Goal: Task Accomplishment & Management: Manage account settings

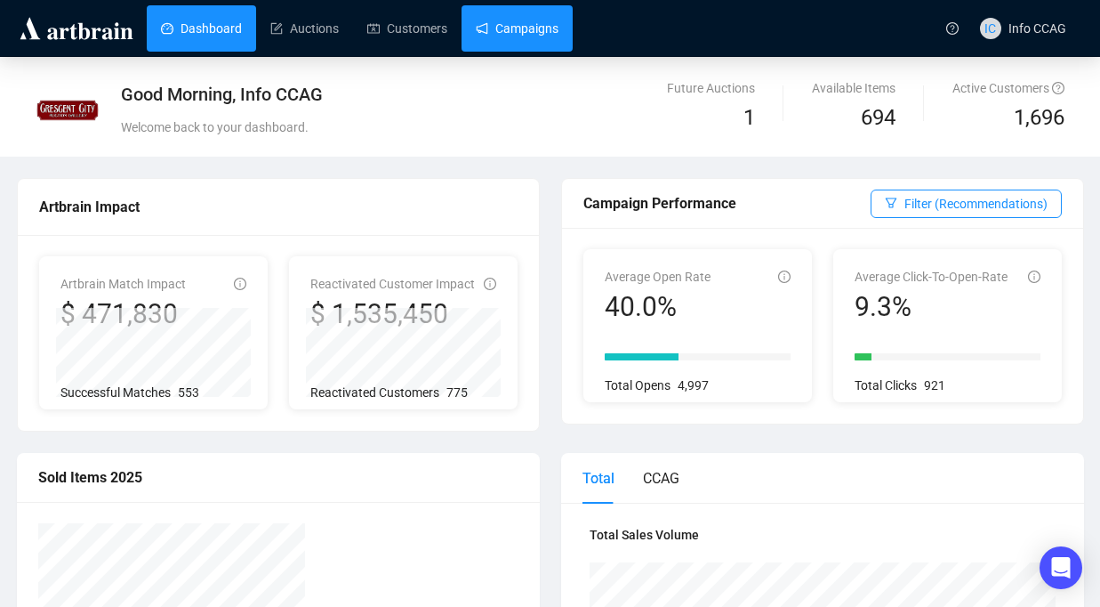
click at [539, 33] on link "Campaigns" at bounding box center [517, 28] width 83 height 46
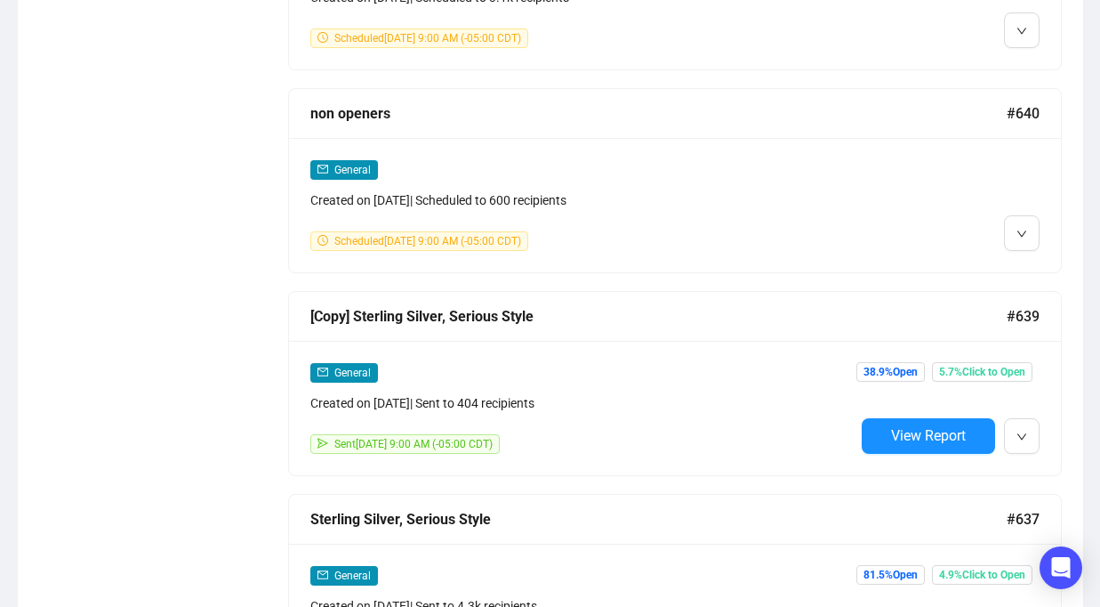
scroll to position [1244, 0]
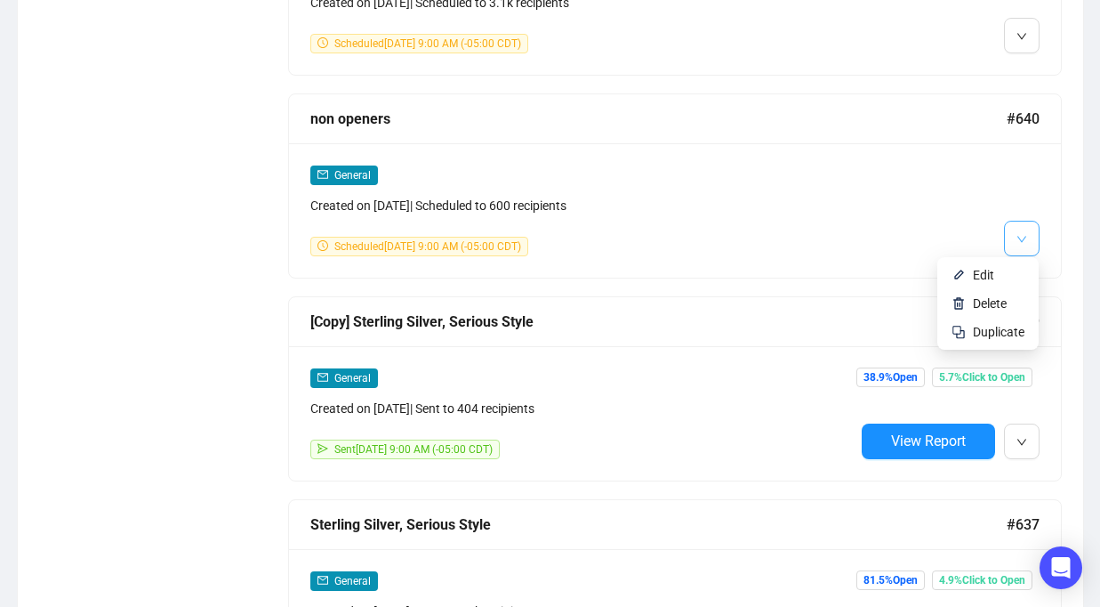
click at [1027, 231] on button "button" at bounding box center [1022, 239] width 36 height 36
click at [983, 278] on span "Edit" at bounding box center [983, 275] width 21 height 14
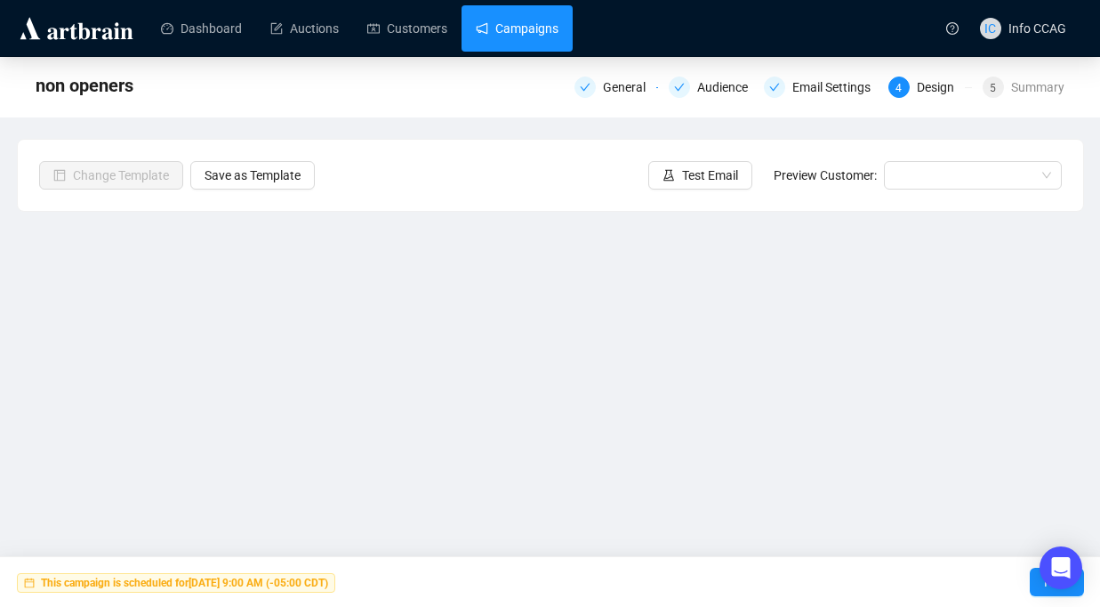
click at [527, 31] on link "Campaigns" at bounding box center [517, 28] width 83 height 46
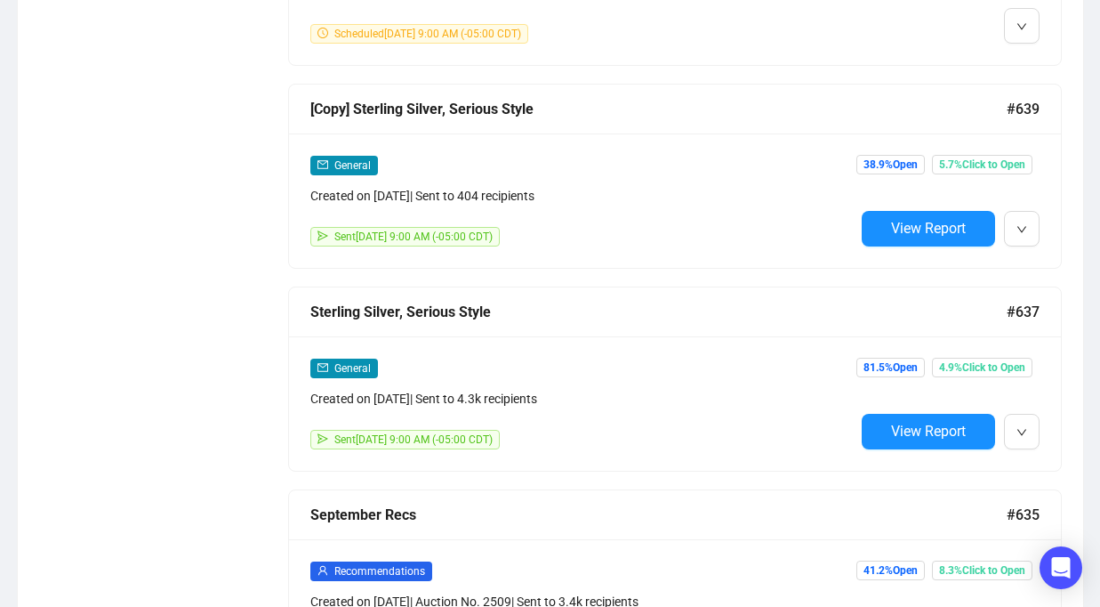
scroll to position [1477, 0]
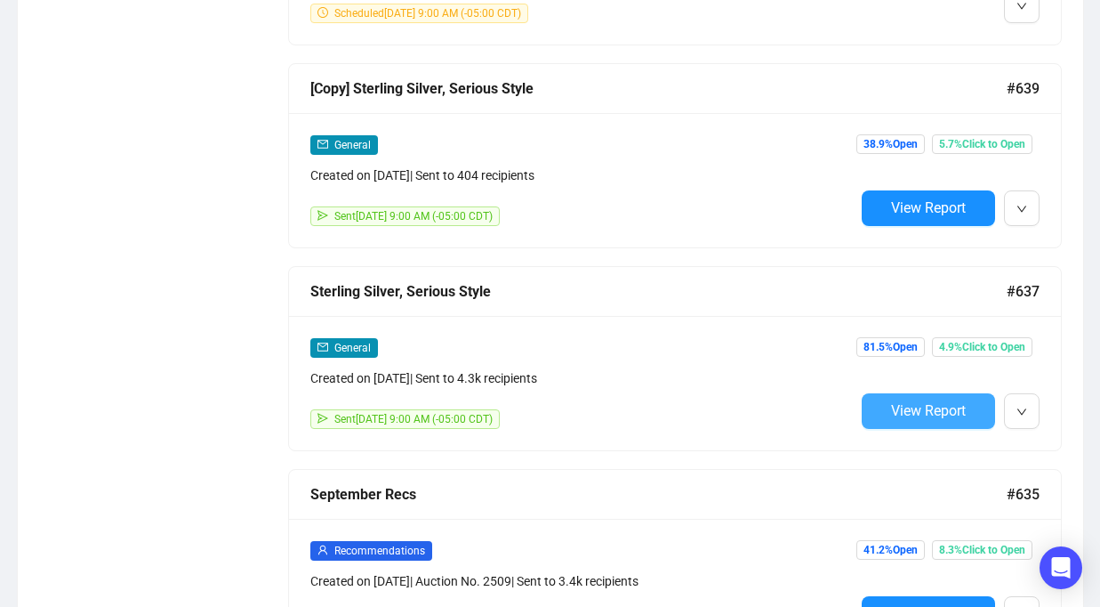
click at [897, 415] on button "View Report" at bounding box center [928, 411] width 133 height 36
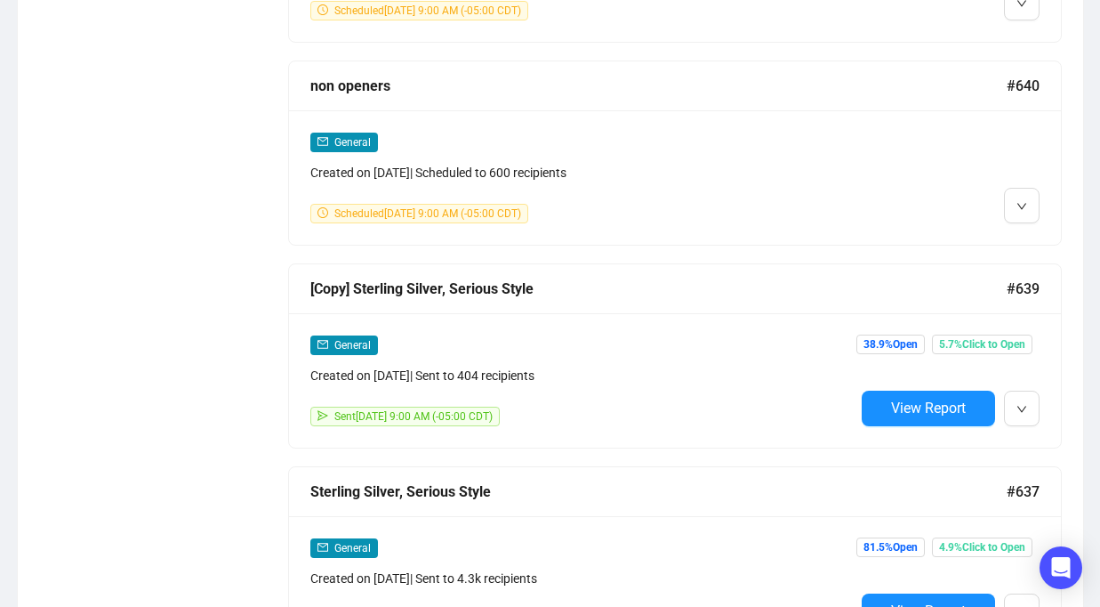
scroll to position [1275, 0]
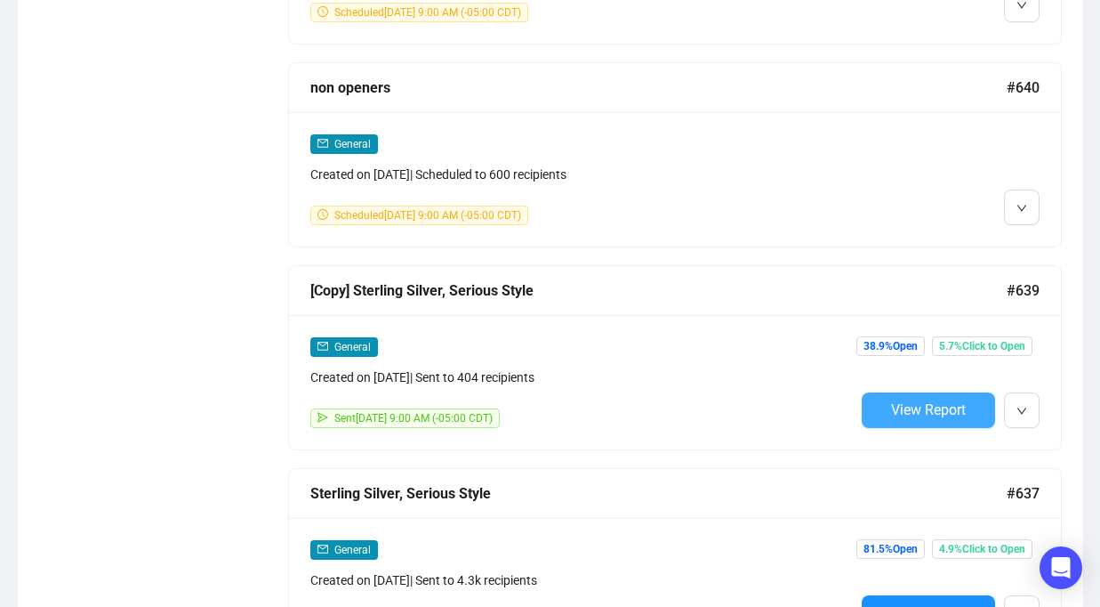
click at [900, 404] on span "View Report" at bounding box center [928, 409] width 75 height 17
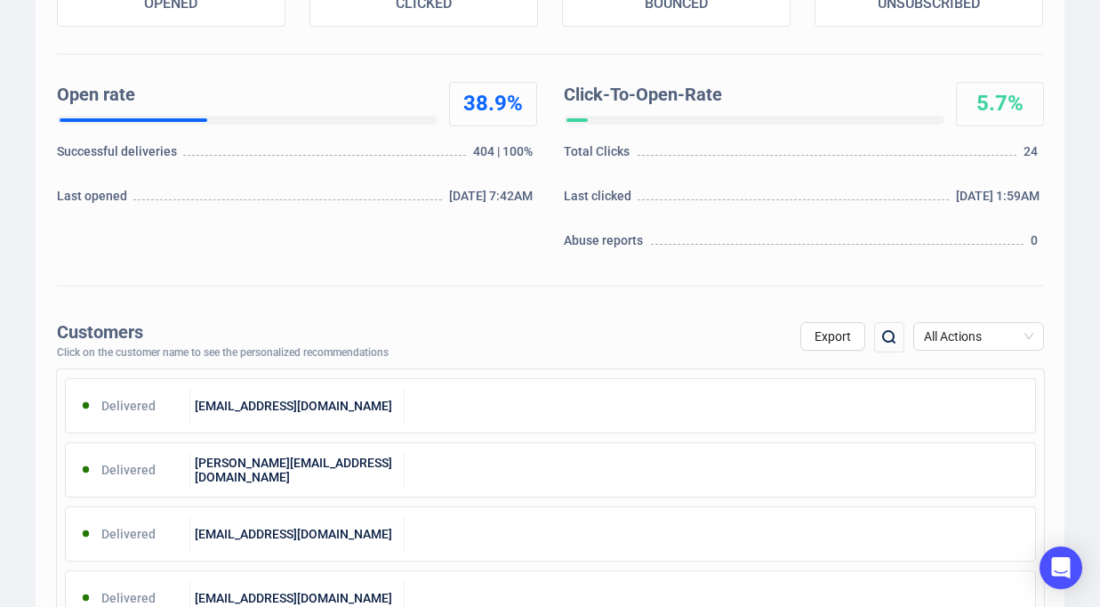
scroll to position [356, 0]
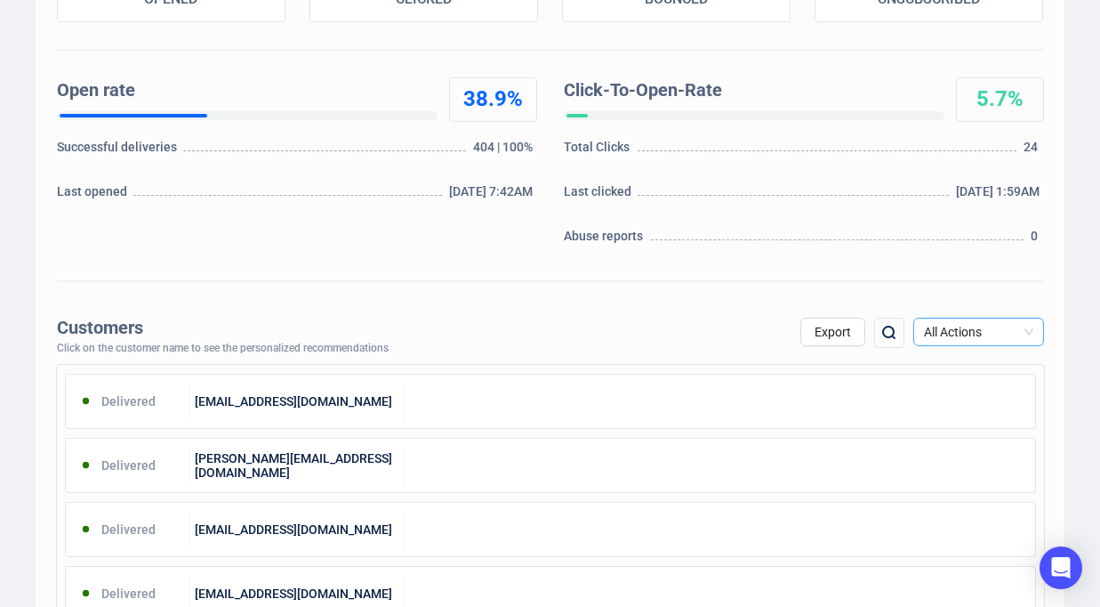
click at [1015, 335] on span "All Actions" at bounding box center [978, 331] width 109 height 27
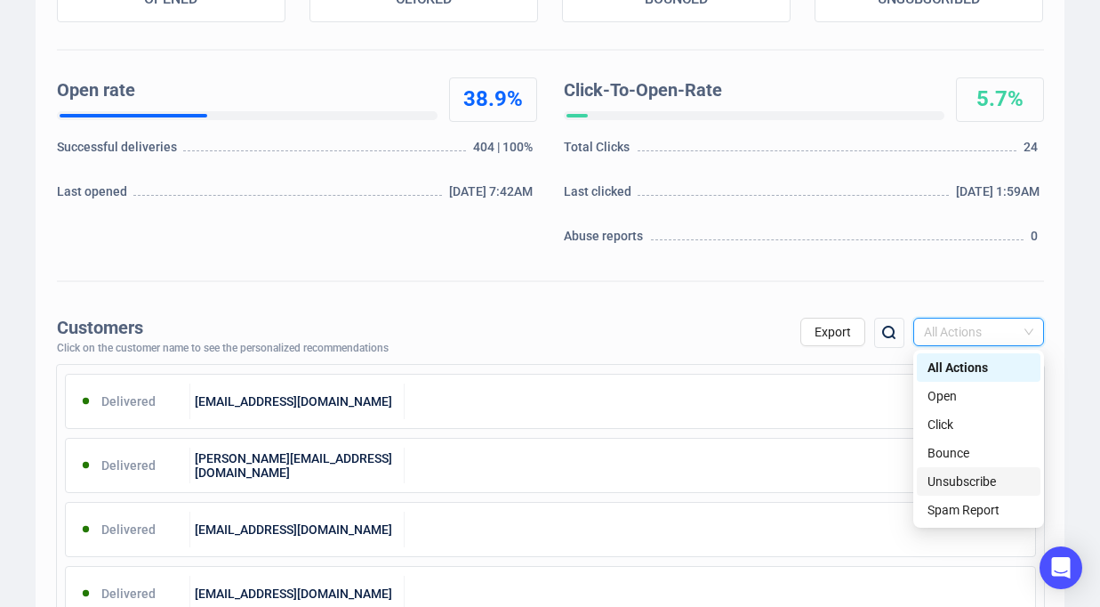
click at [971, 477] on div "Unsubscribe" at bounding box center [979, 481] width 102 height 20
